Goal: Task Accomplishment & Management: Use online tool/utility

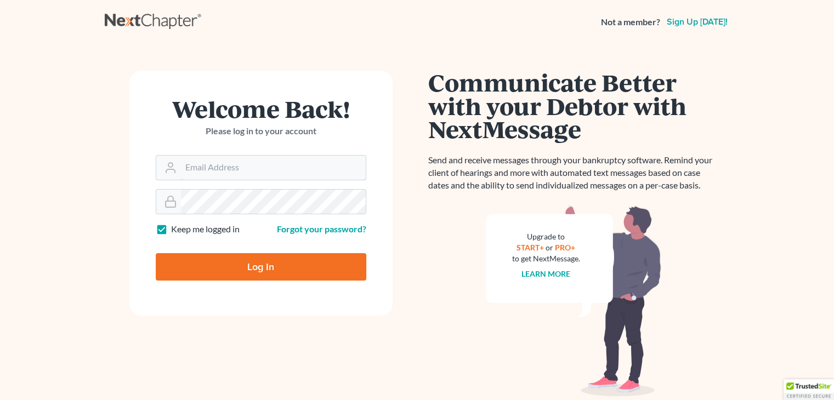
type input "david@Dlawbk.com"
click at [239, 277] on input "Log In" at bounding box center [261, 266] width 211 height 27
type input "Thinking..."
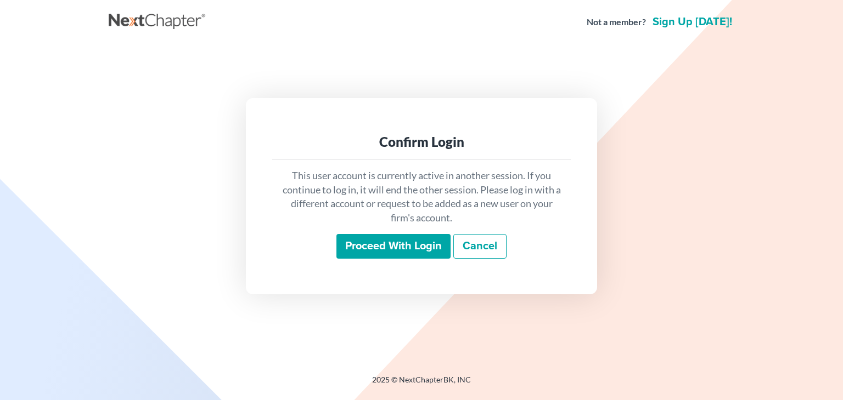
click at [347, 251] on input "Proceed with login" at bounding box center [393, 246] width 114 height 25
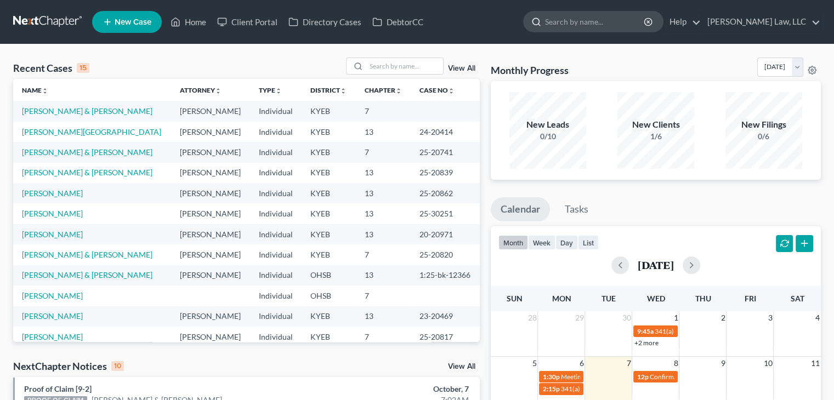
click at [571, 16] on input "search" at bounding box center [595, 22] width 100 height 20
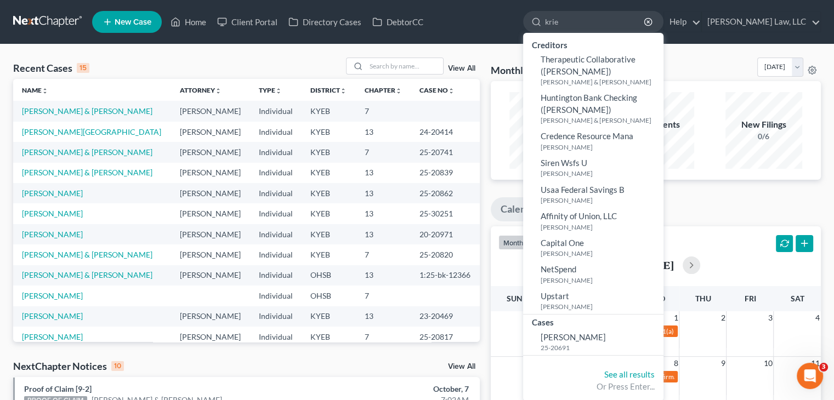
type input "krie"
click at [570, 359] on ul "Creditors Therapeutic Collaborative ([PERSON_NAME]) [PERSON_NAME] & [PERSON_NAM…" at bounding box center [593, 197] width 140 height 328
click at [570, 351] on small "25-20691" at bounding box center [601, 347] width 120 height 9
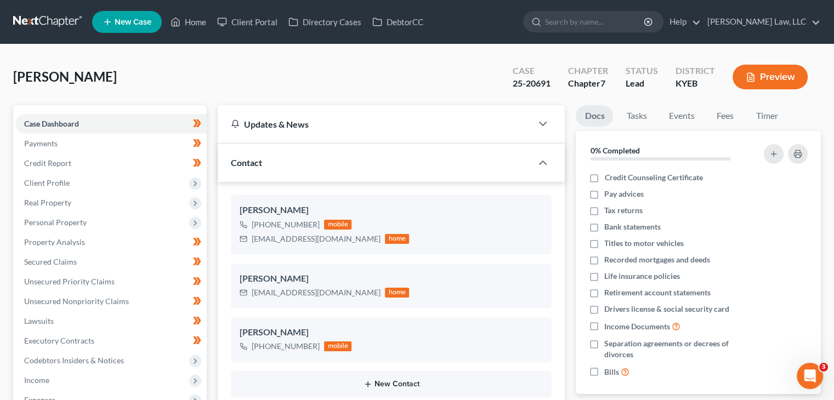
scroll to position [228, 0]
click at [585, 27] on input "search" at bounding box center [595, 22] width 100 height 20
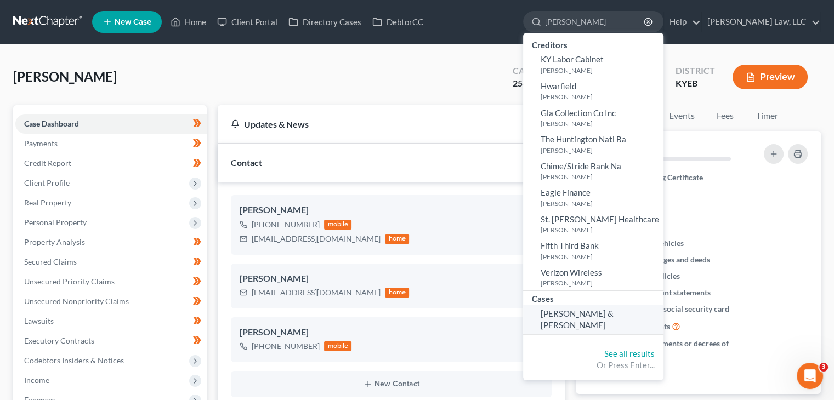
type input "[PERSON_NAME]"
click at [575, 314] on span "[PERSON_NAME] & [PERSON_NAME]" at bounding box center [577, 319] width 73 height 21
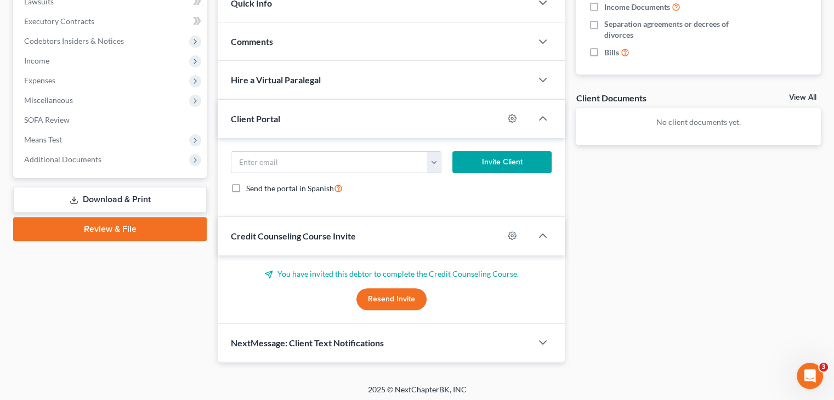
scroll to position [322, 0]
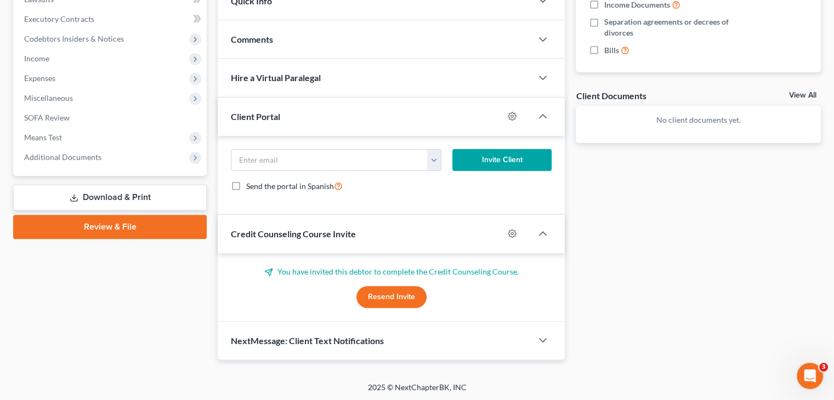
click at [442, 244] on div "Credit Counseling Course Invite" at bounding box center [361, 234] width 286 height 38
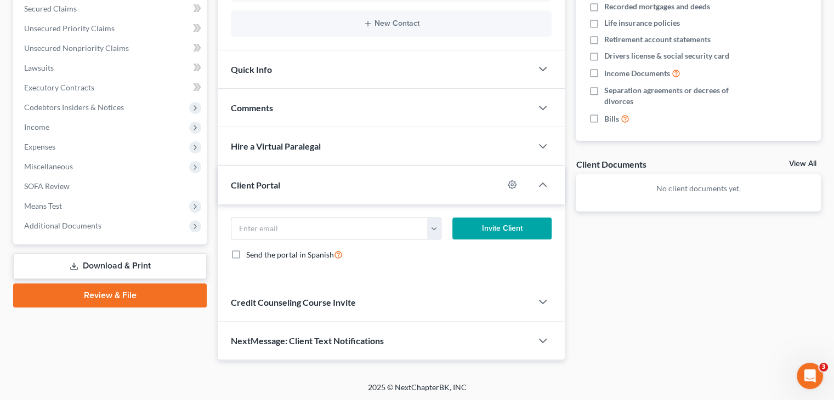
click at [406, 306] on div "Credit Counseling Course Invite" at bounding box center [375, 303] width 314 height 38
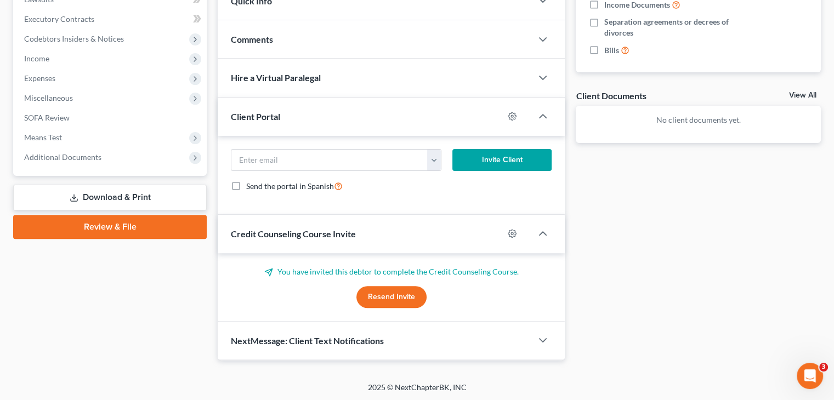
click at [391, 300] on button "Resend Invite" at bounding box center [392, 297] width 70 height 22
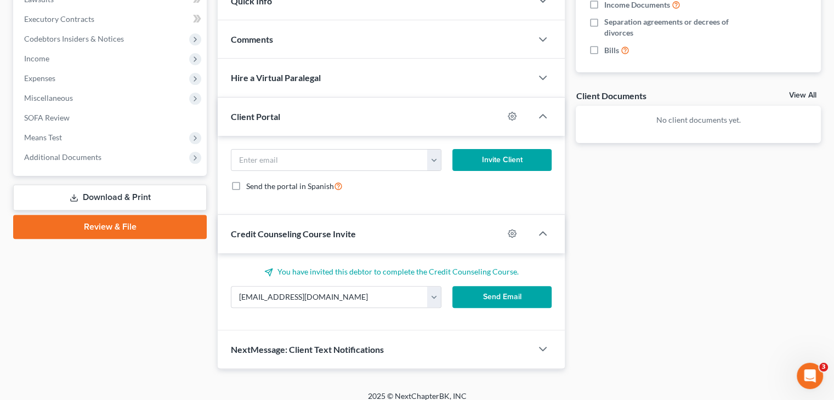
click at [486, 297] on button "Send Email" at bounding box center [503, 297] width 100 height 22
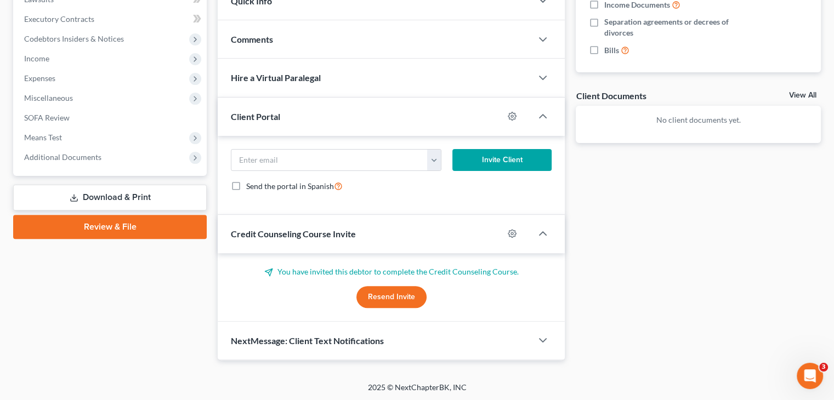
click at [507, 242] on div "Credit Counseling Course Invite" at bounding box center [391, 234] width 347 height 38
click at [509, 238] on div at bounding box center [518, 234] width 29 height 18
click at [510, 236] on icon "button" at bounding box center [512, 233] width 9 height 9
select select "0"
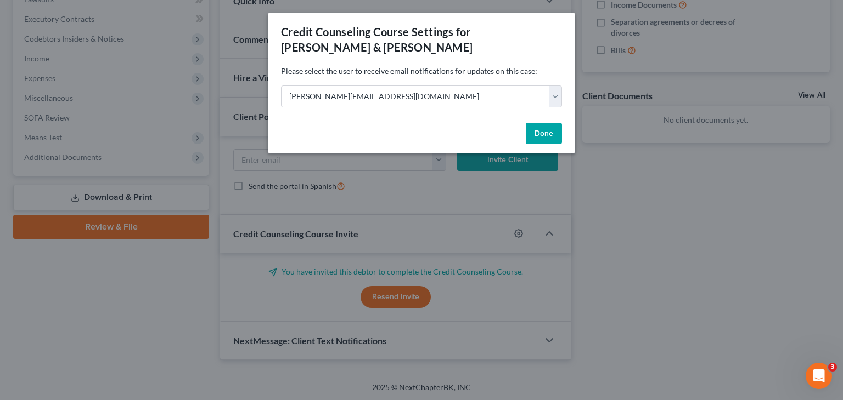
click at [543, 130] on button "Done" at bounding box center [544, 134] width 36 height 22
